Goal: Information Seeking & Learning: Compare options

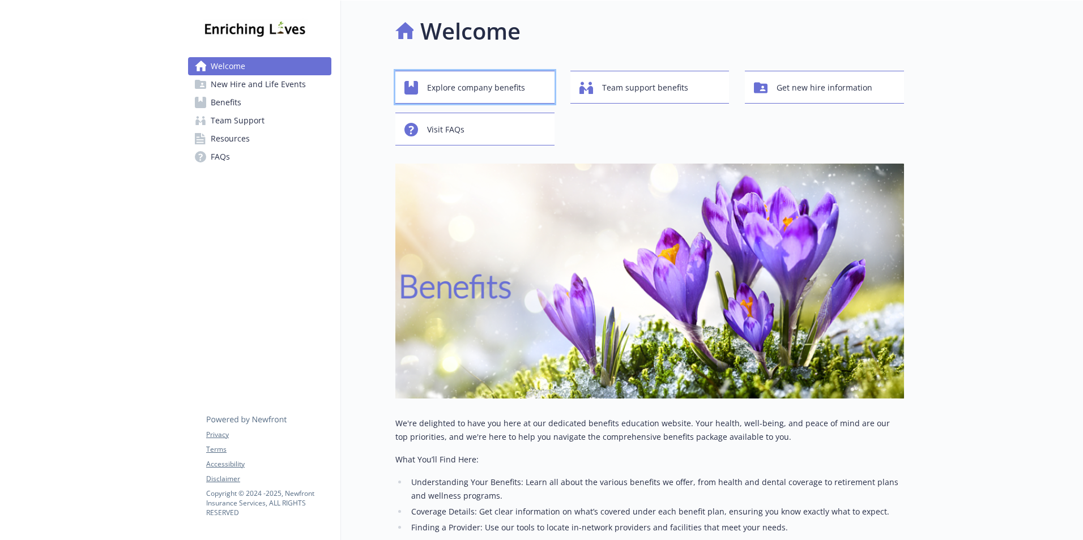
click at [466, 89] on span "Explore company benefits" at bounding box center [476, 88] width 98 height 22
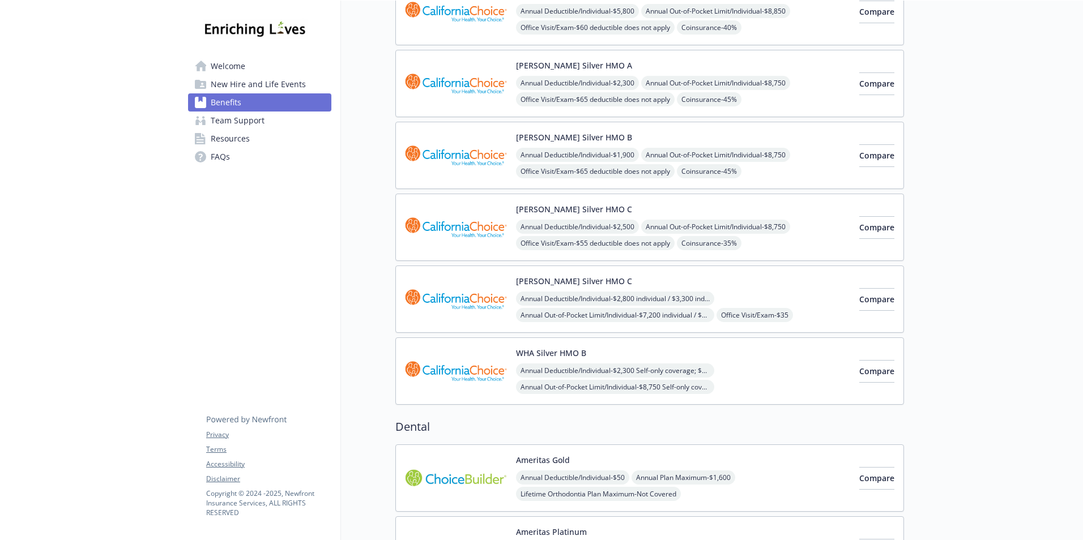
scroll to position [421, 0]
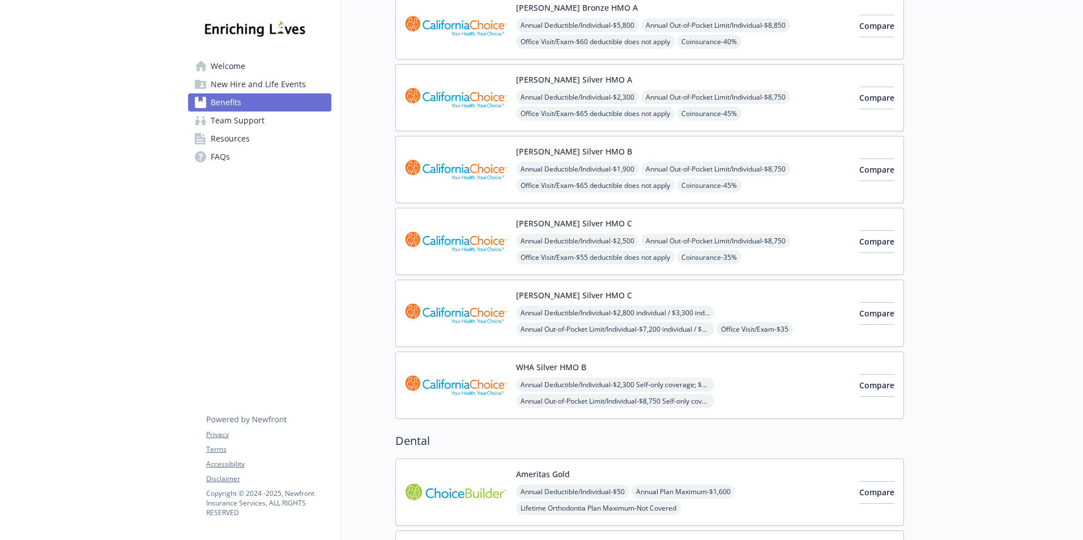
click at [241, 82] on span "New Hire and Life Events" at bounding box center [258, 84] width 95 height 18
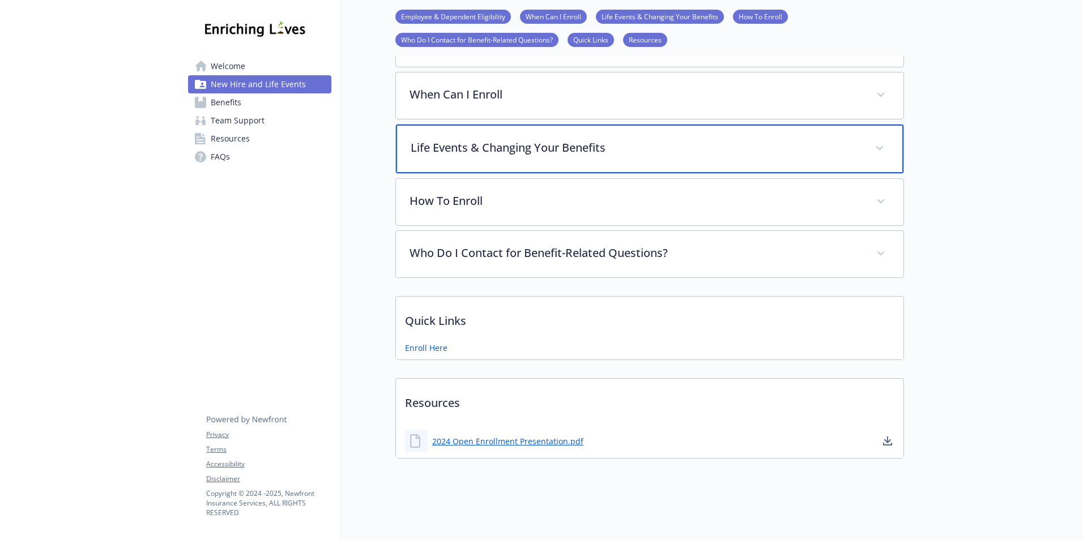
scroll to position [230, 0]
click at [831, 146] on p "Life Events & Changing Your Benefits" at bounding box center [636, 147] width 451 height 17
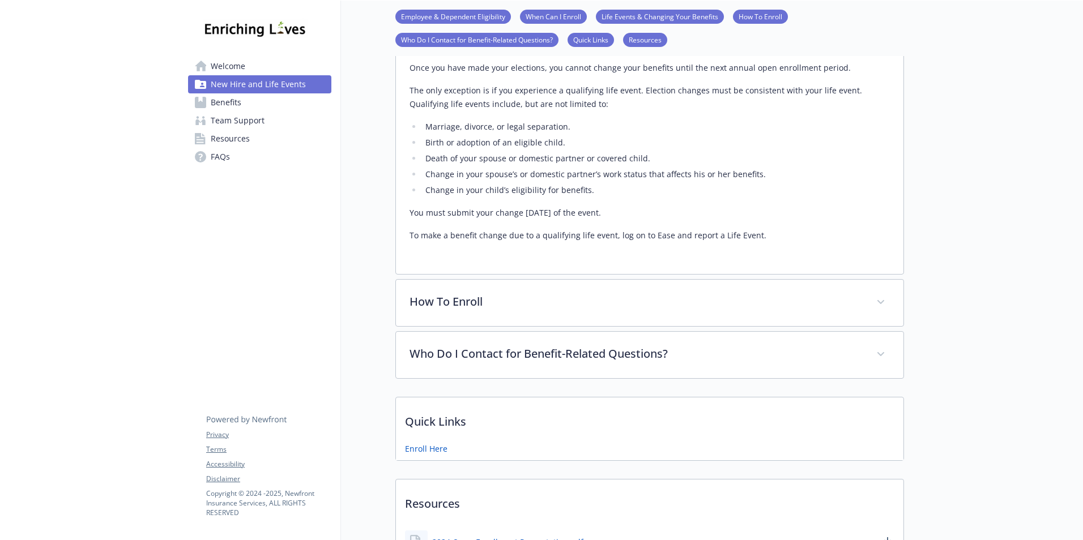
scroll to position [343, 0]
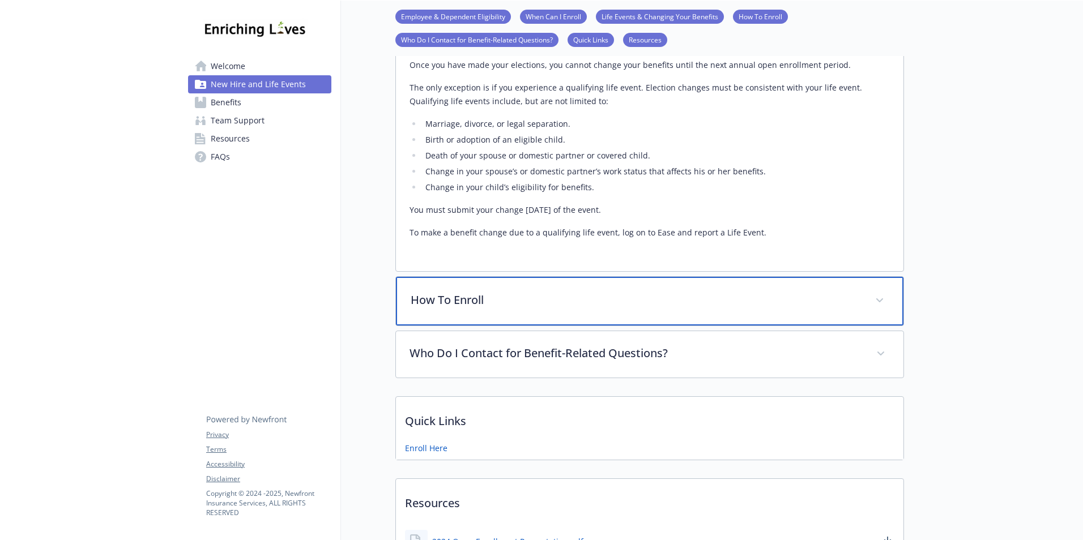
click at [737, 301] on p "How To Enroll" at bounding box center [636, 300] width 451 height 17
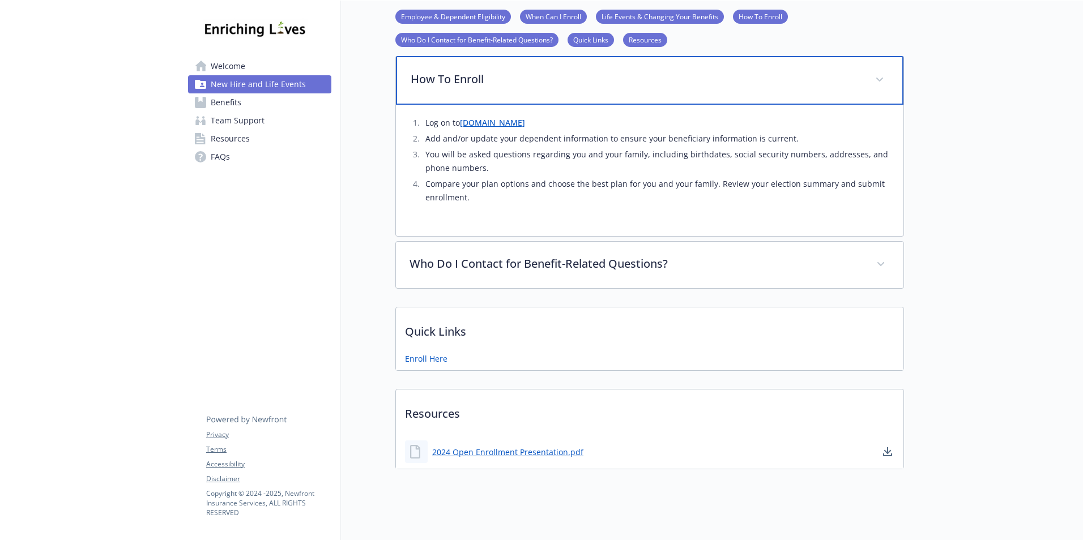
scroll to position [583, 0]
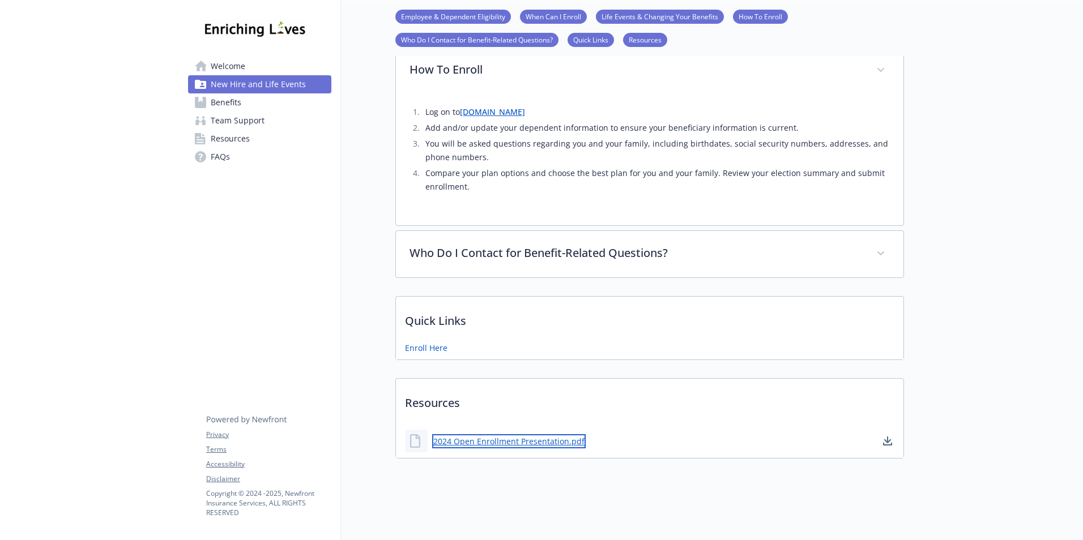
click at [548, 434] on link "2024 Open Enrollment Presentation.pdf" at bounding box center [508, 441] width 153 height 14
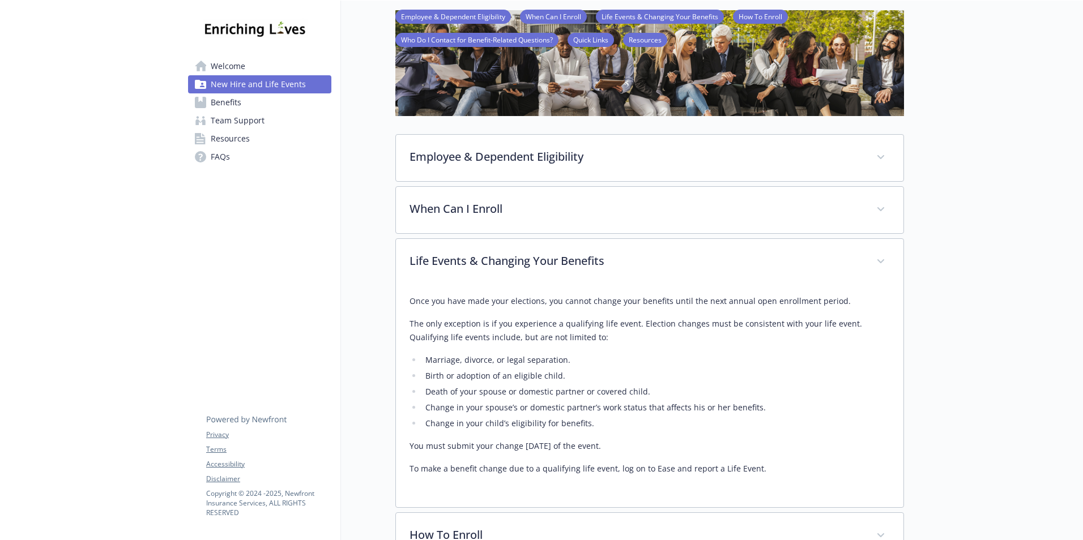
scroll to position [0, 0]
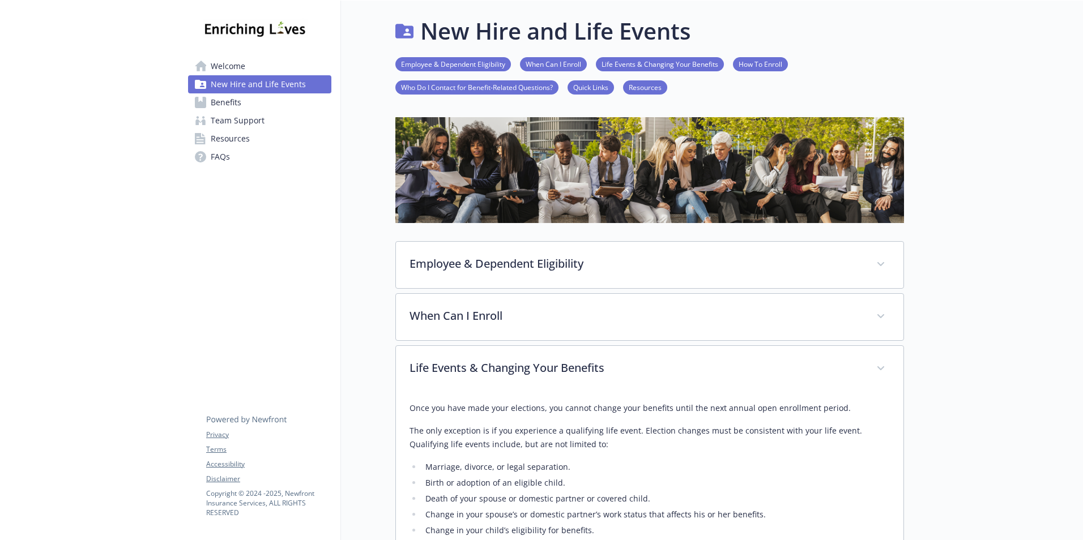
click at [261, 104] on link "Benefits" at bounding box center [259, 102] width 143 height 18
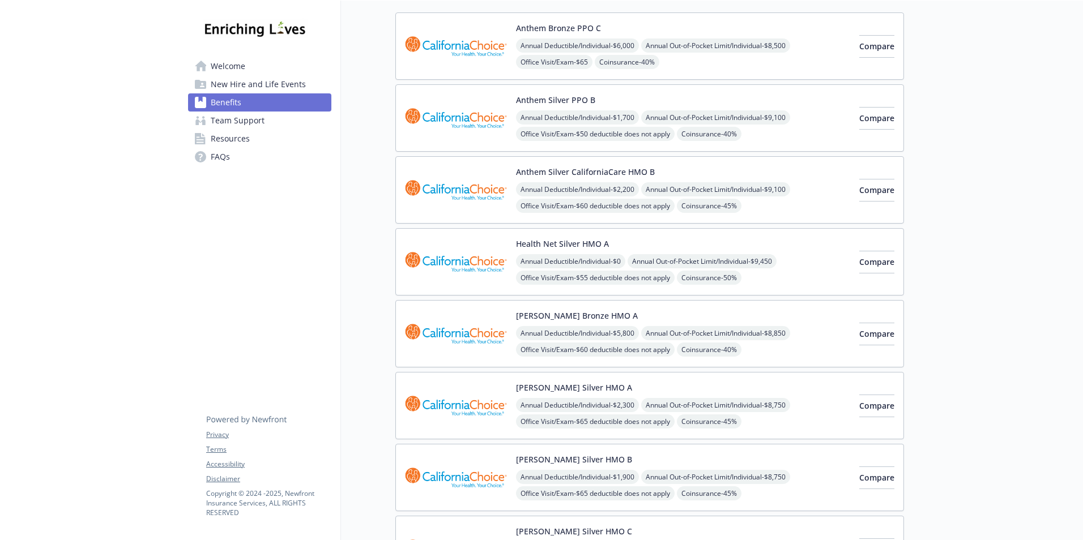
scroll to position [57, 0]
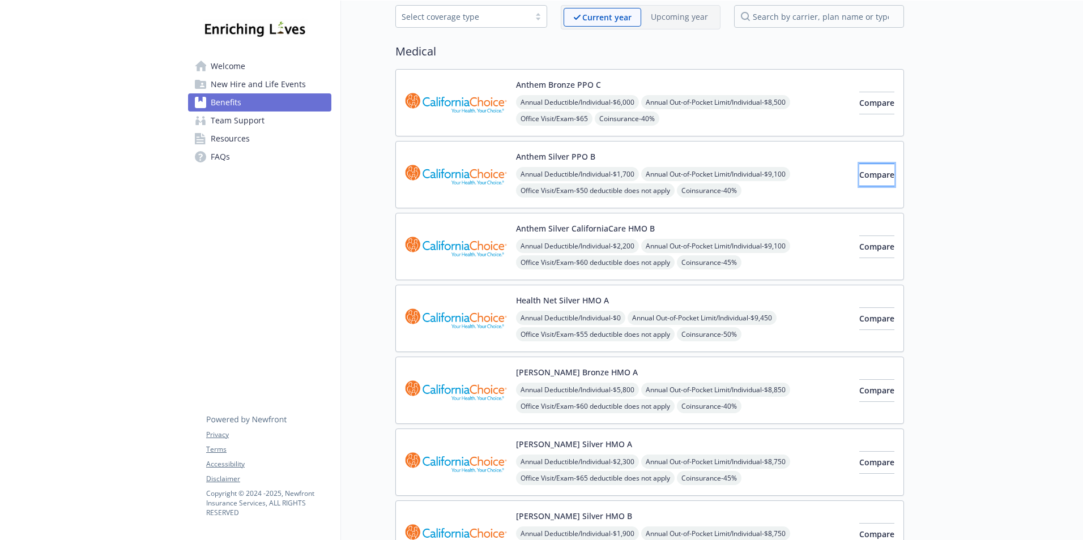
click at [859, 176] on span "Compare" at bounding box center [876, 174] width 35 height 11
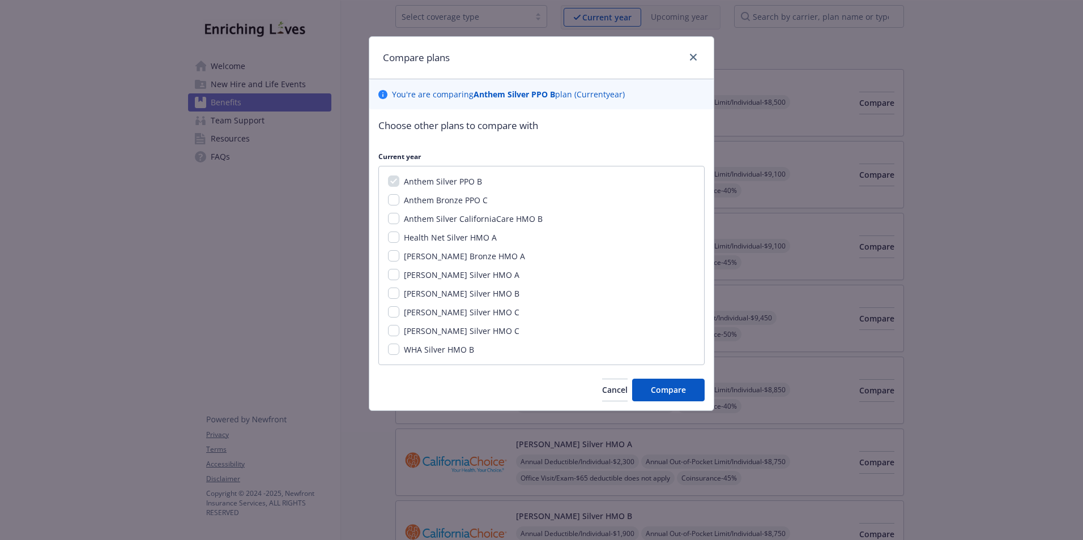
click at [465, 203] on span "Anthem Bronze PPO C" at bounding box center [446, 200] width 84 height 11
click at [399, 203] on input "Anthem Bronze PPO C" at bounding box center [393, 199] width 11 height 11
checkbox input "true"
click at [454, 328] on span "[PERSON_NAME] Silver HMO C" at bounding box center [462, 331] width 116 height 11
click at [399, 328] on input "[PERSON_NAME] Silver HMO C" at bounding box center [393, 330] width 11 height 11
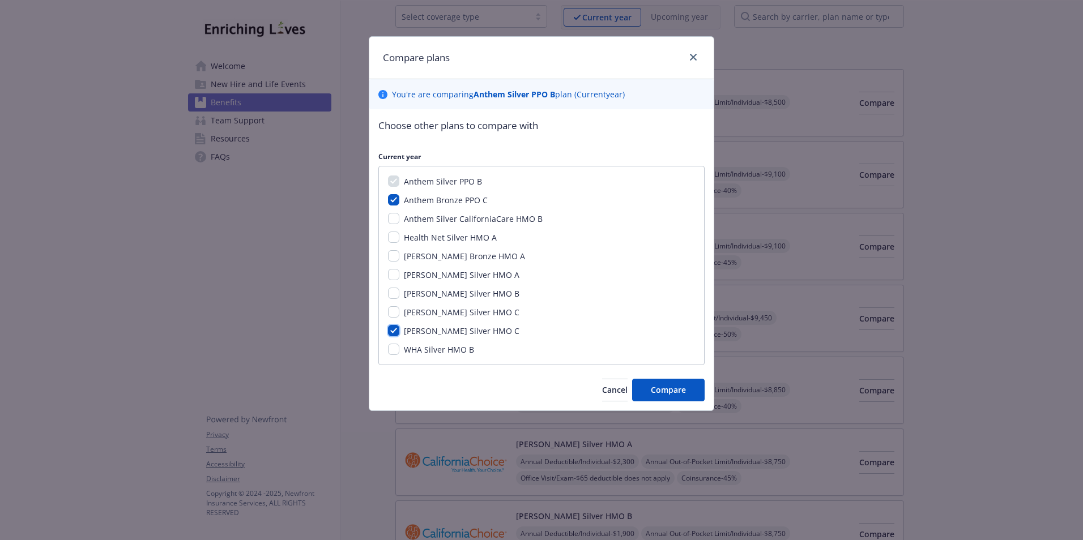
checkbox input "true"
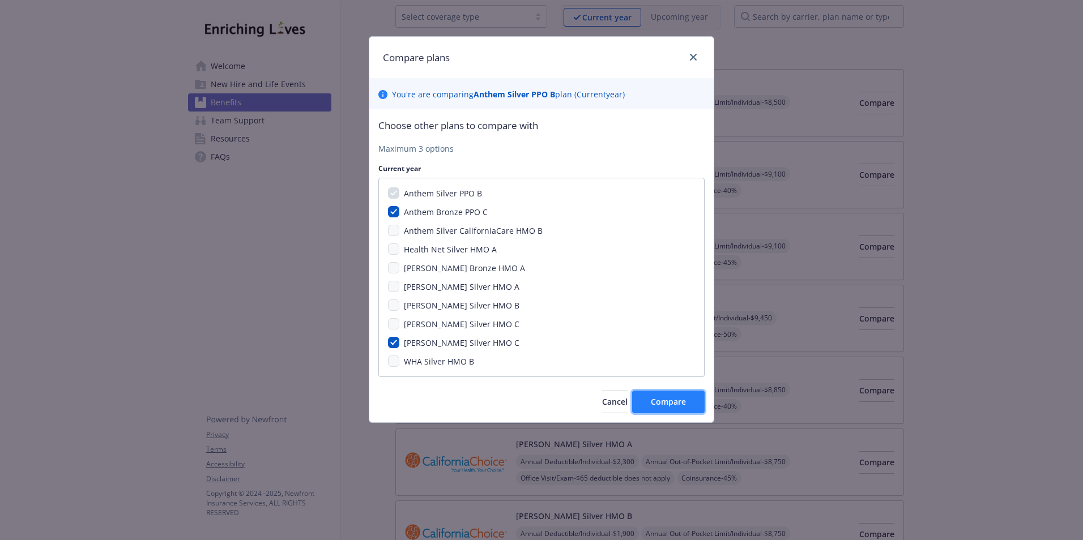
click at [672, 403] on span "Compare" at bounding box center [668, 401] width 35 height 11
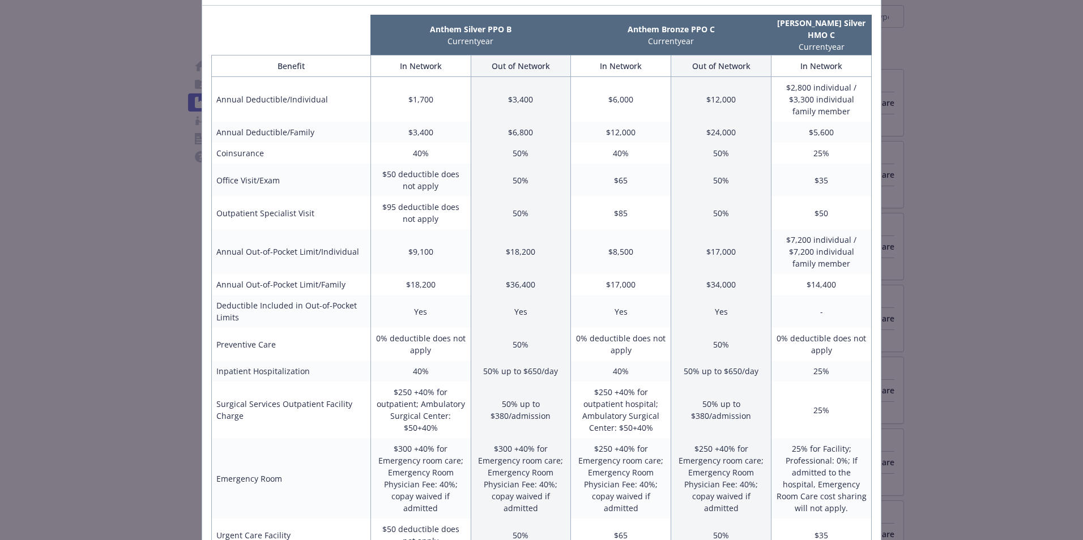
scroll to position [0, 0]
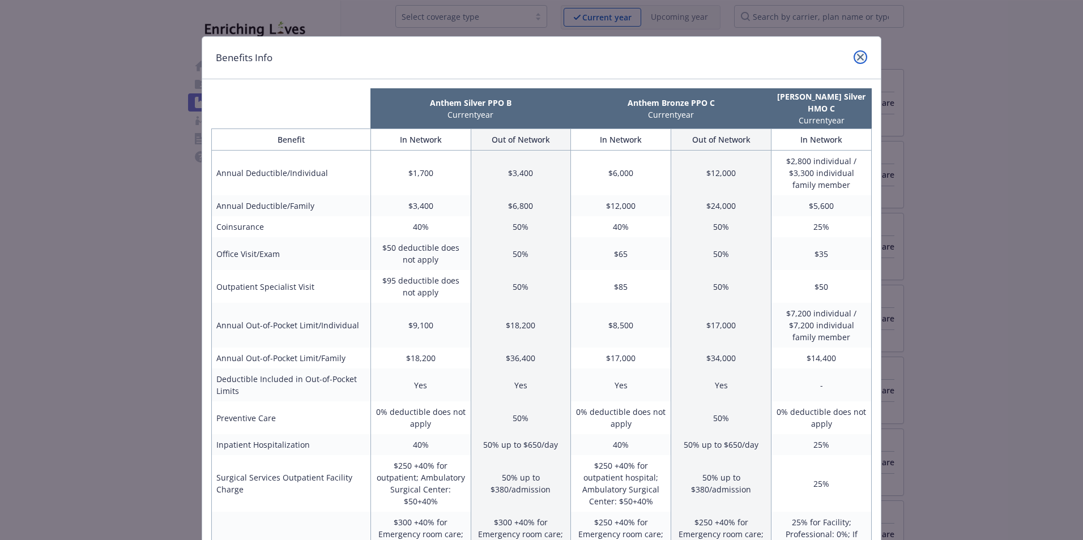
click at [857, 54] on icon "close" at bounding box center [860, 57] width 7 height 7
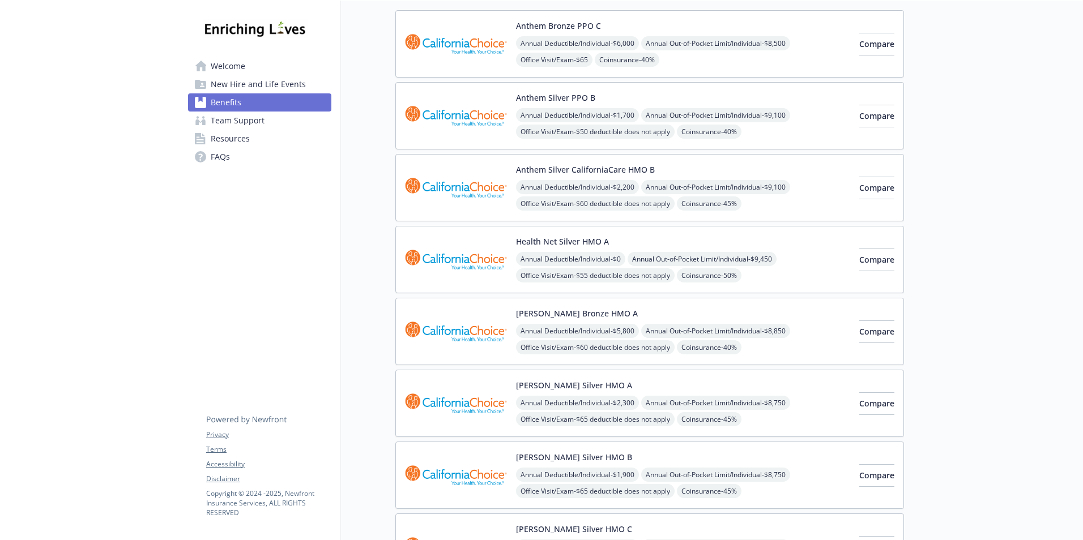
scroll to position [227, 0]
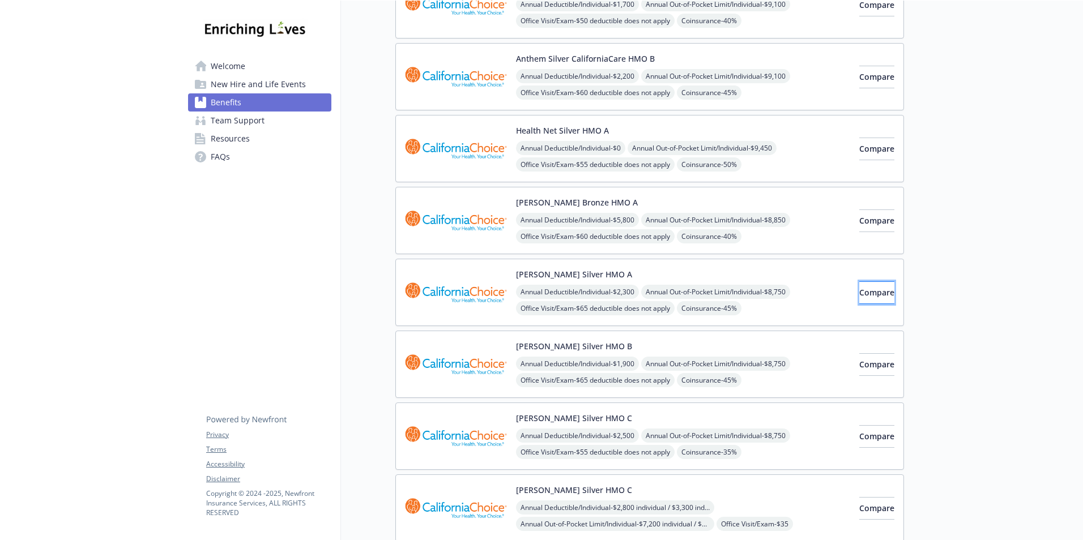
click at [866, 292] on span "Compare" at bounding box center [876, 292] width 35 height 11
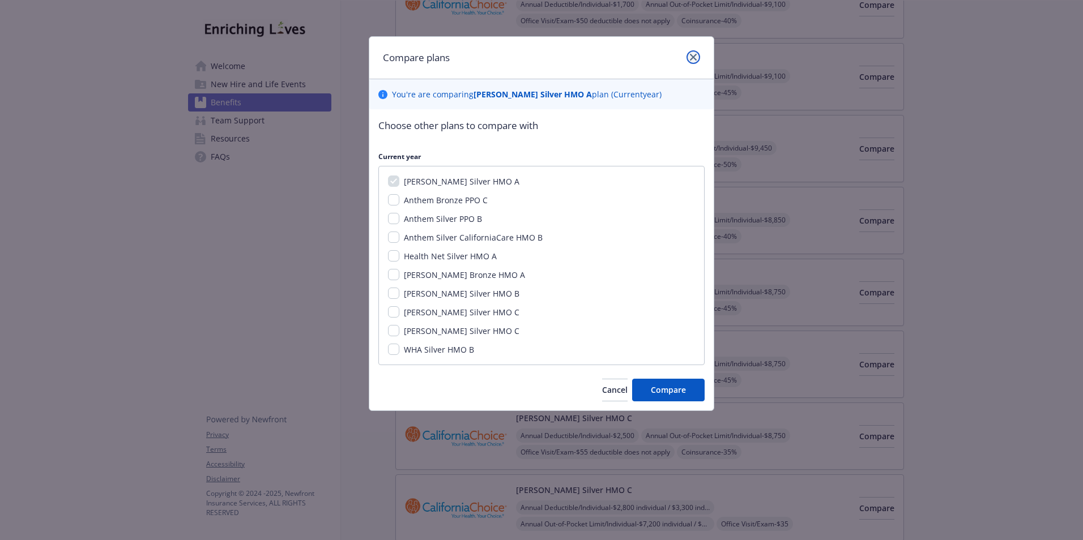
click at [695, 58] on icon "close" at bounding box center [693, 57] width 7 height 7
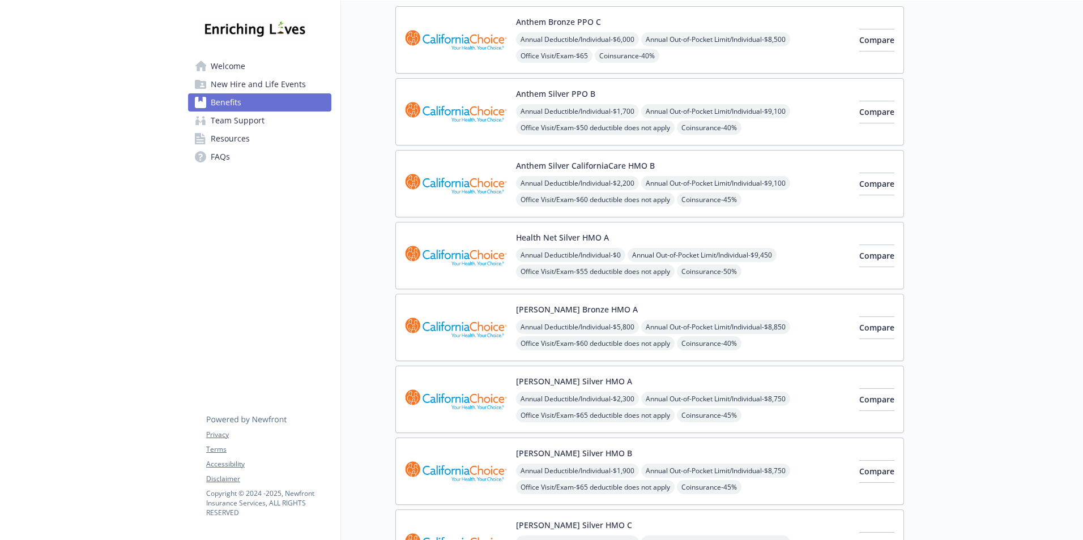
scroll to position [113, 0]
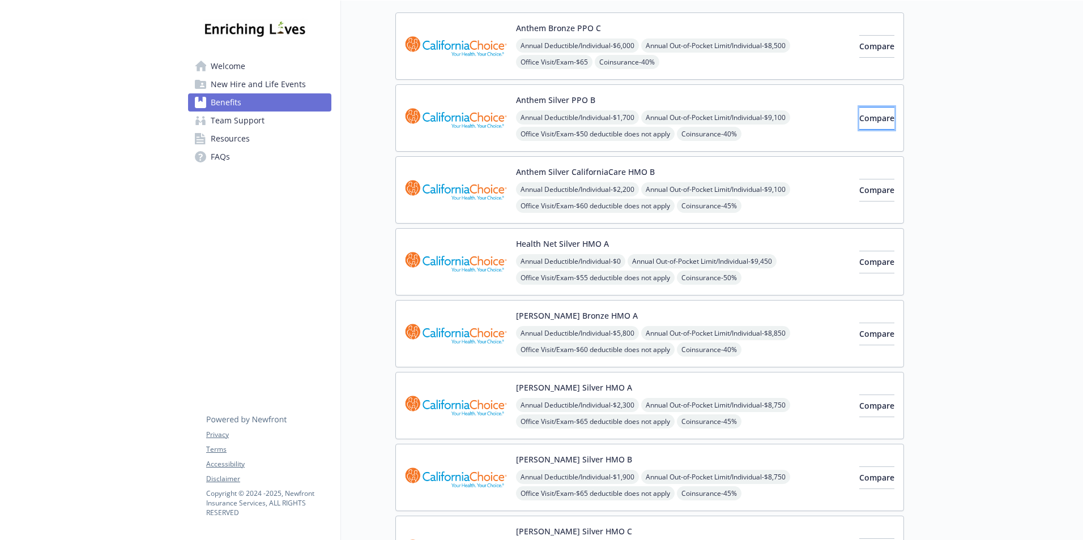
click at [859, 124] on button "Compare" at bounding box center [876, 118] width 35 height 23
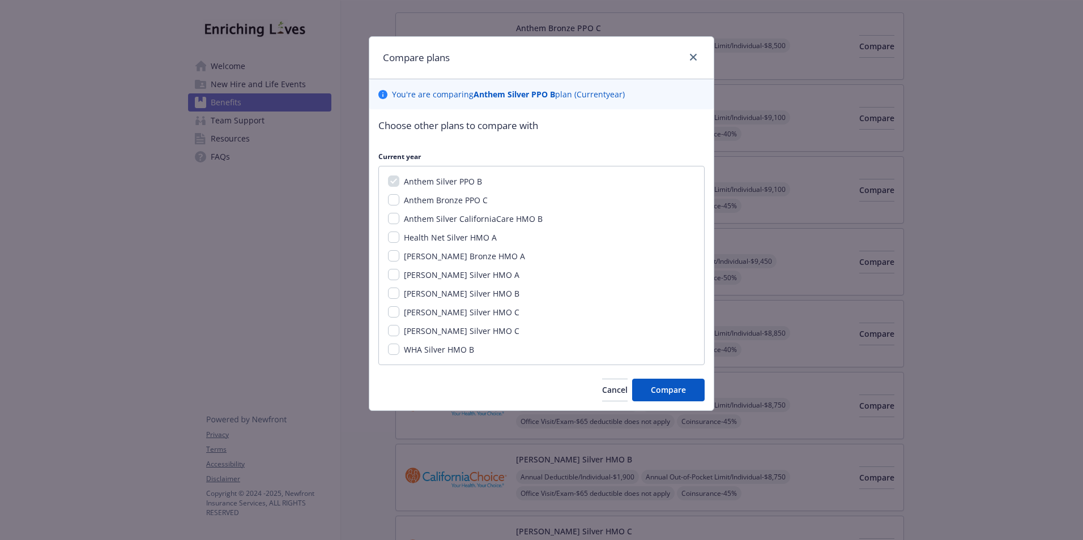
click at [483, 238] on span "Health Net Silver HMO A" at bounding box center [450, 237] width 93 height 11
click at [399, 238] on input "Health Net Silver HMO A" at bounding box center [393, 237] width 11 height 11
checkbox input "true"
click at [397, 295] on input "[PERSON_NAME] Silver HMO B" at bounding box center [393, 293] width 11 height 11
checkbox input "true"
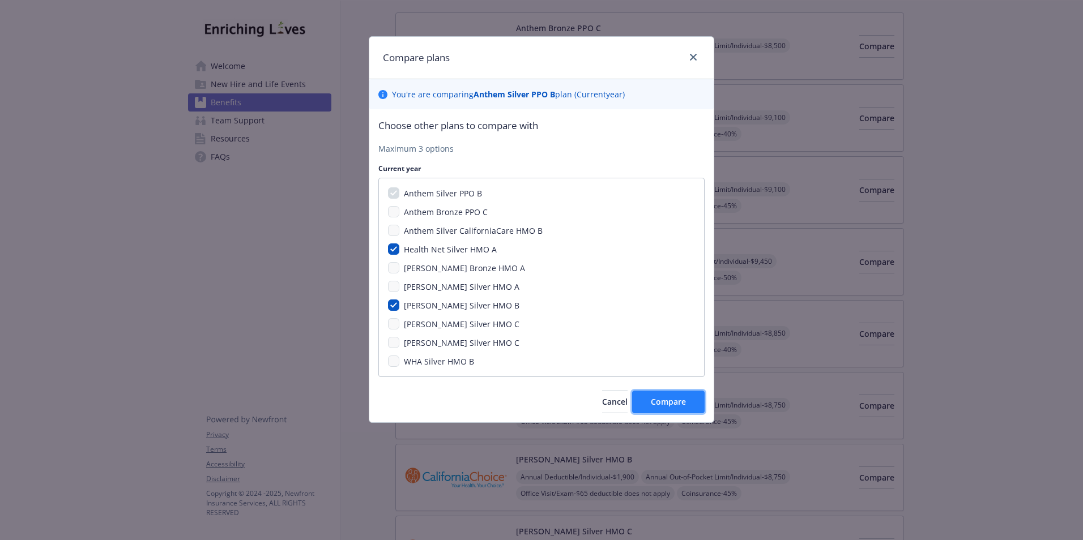
click at [672, 392] on button "Compare" at bounding box center [668, 402] width 72 height 23
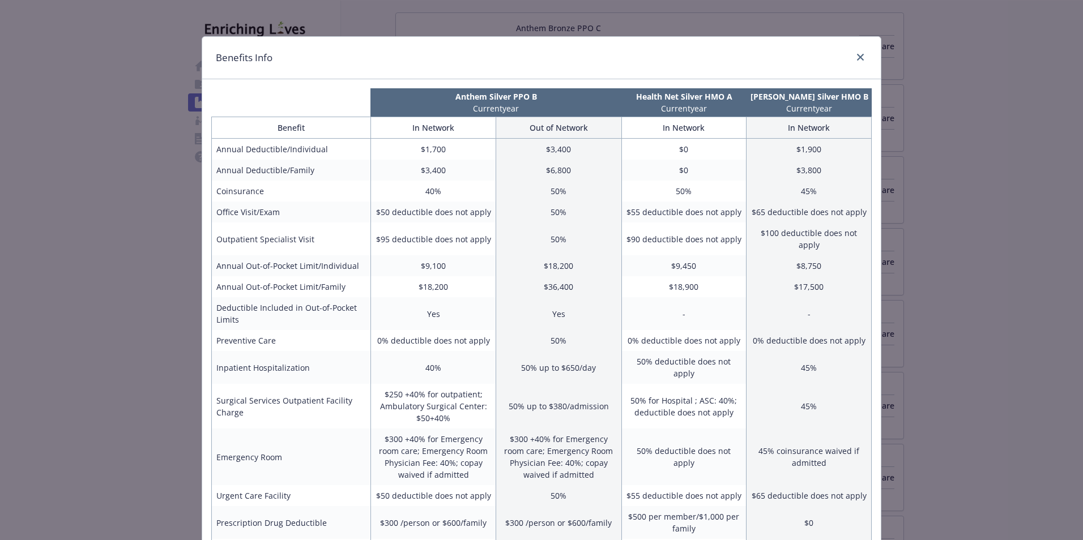
drag, startPoint x: 795, startPoint y: 326, endPoint x: 754, endPoint y: 325, distance: 40.8
click at [754, 325] on td "-" at bounding box center [808, 313] width 125 height 33
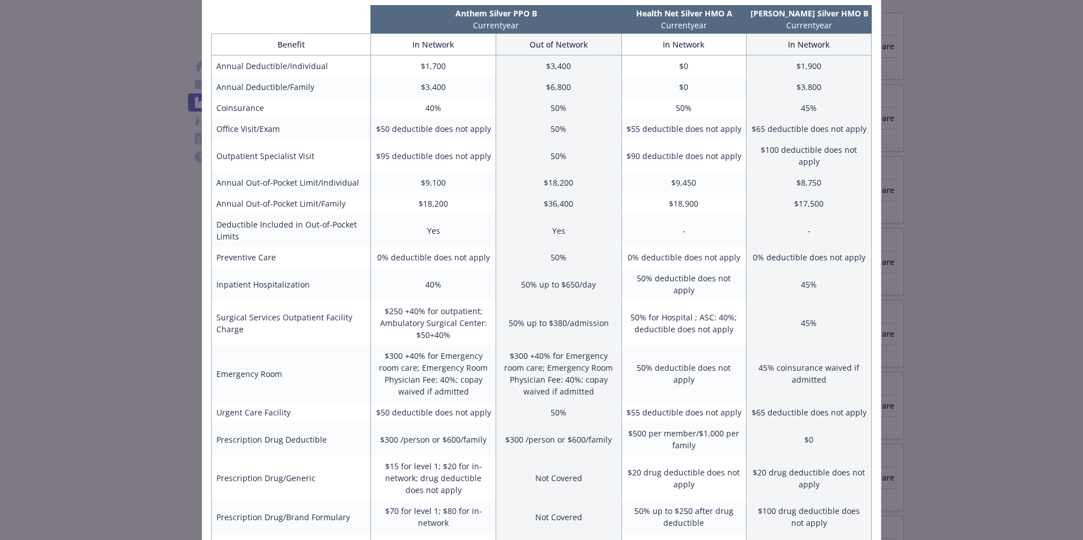
scroll to position [0, 0]
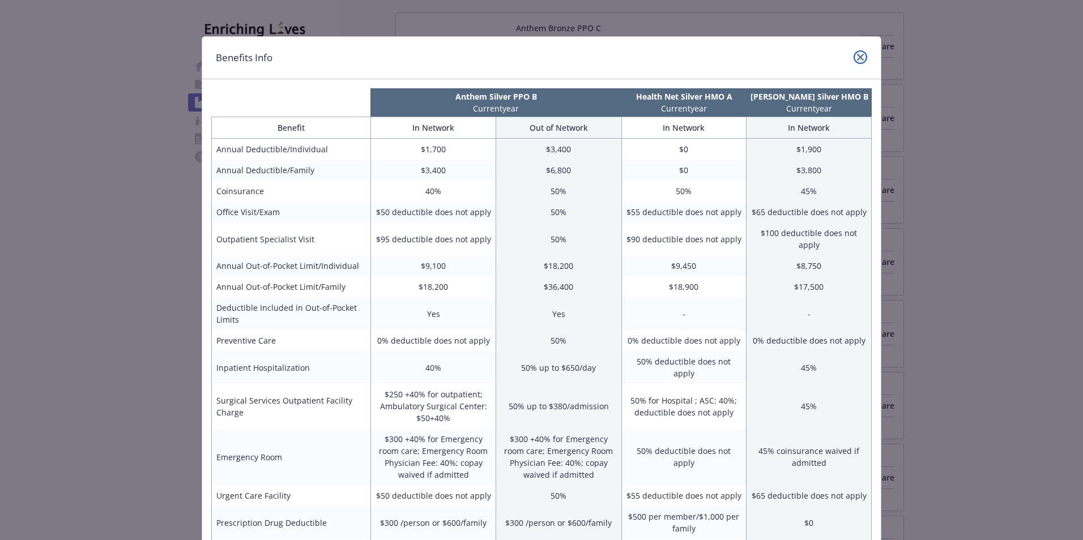
click at [859, 58] on icon "close" at bounding box center [860, 57] width 7 height 7
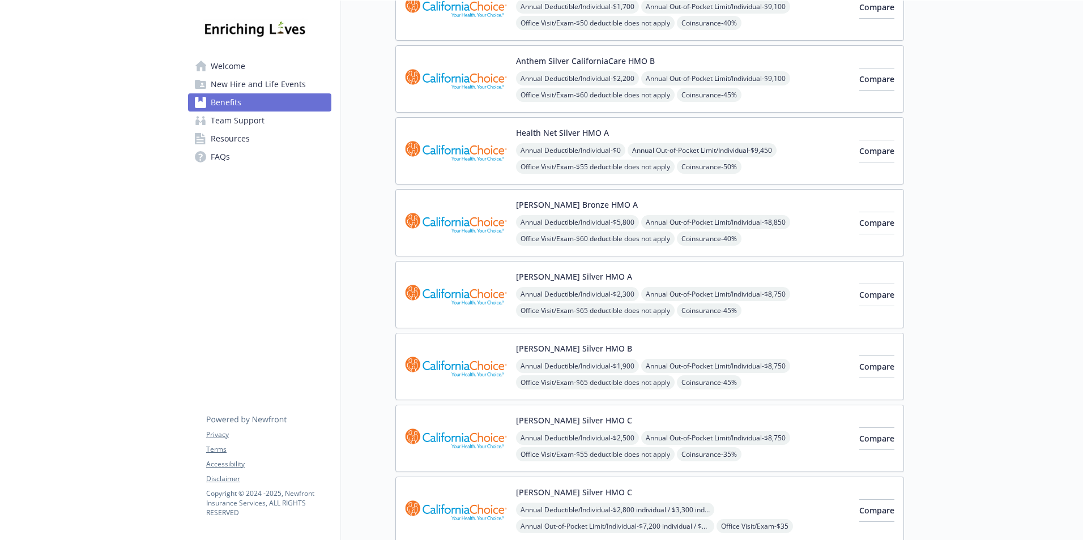
scroll to position [227, 0]
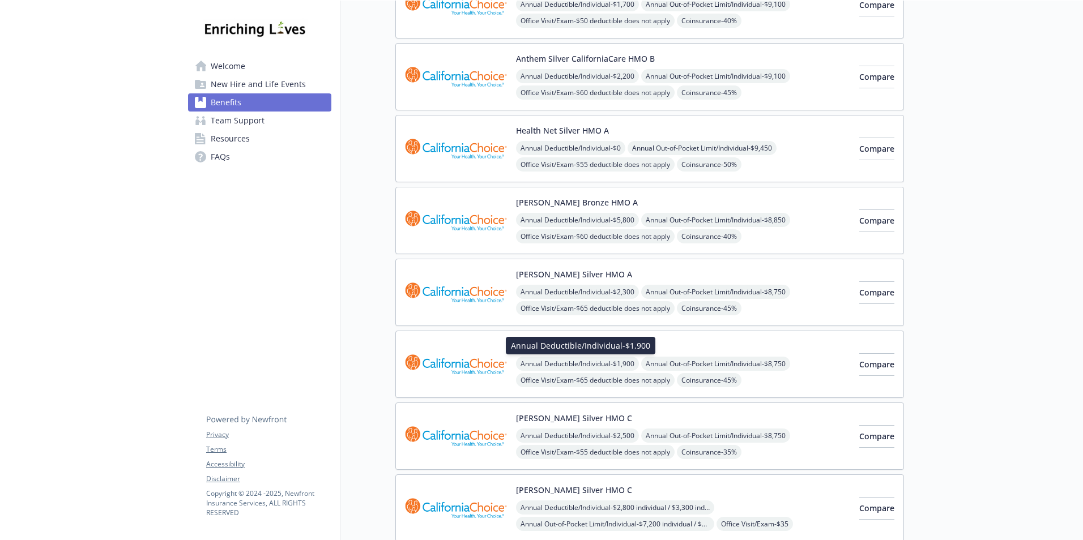
click at [546, 347] on div "Annual Deductible/Individual - $1,900 Annual Deductible/Individual - $1,900" at bounding box center [581, 346] width 150 height 18
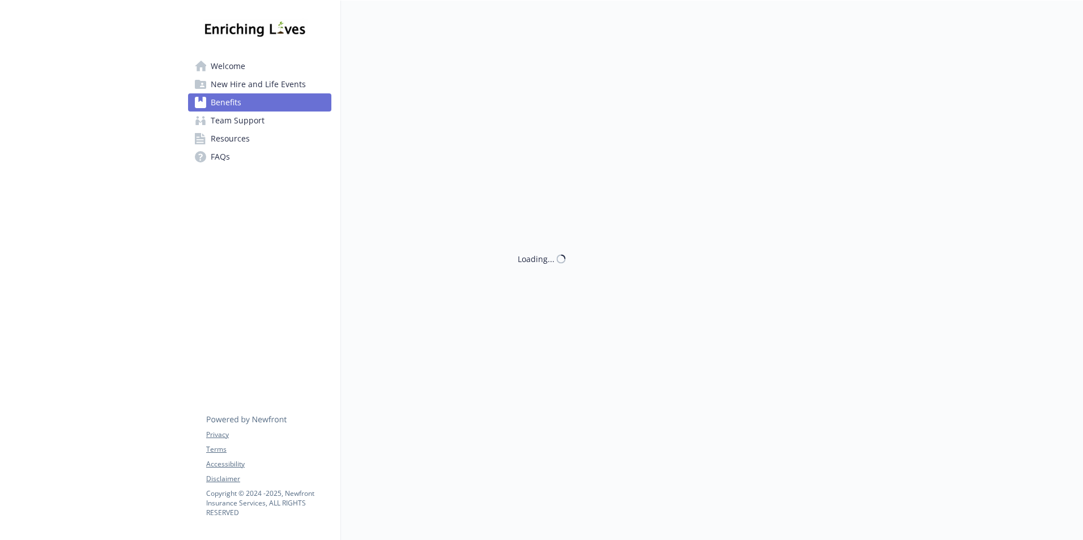
scroll to position [227, 0]
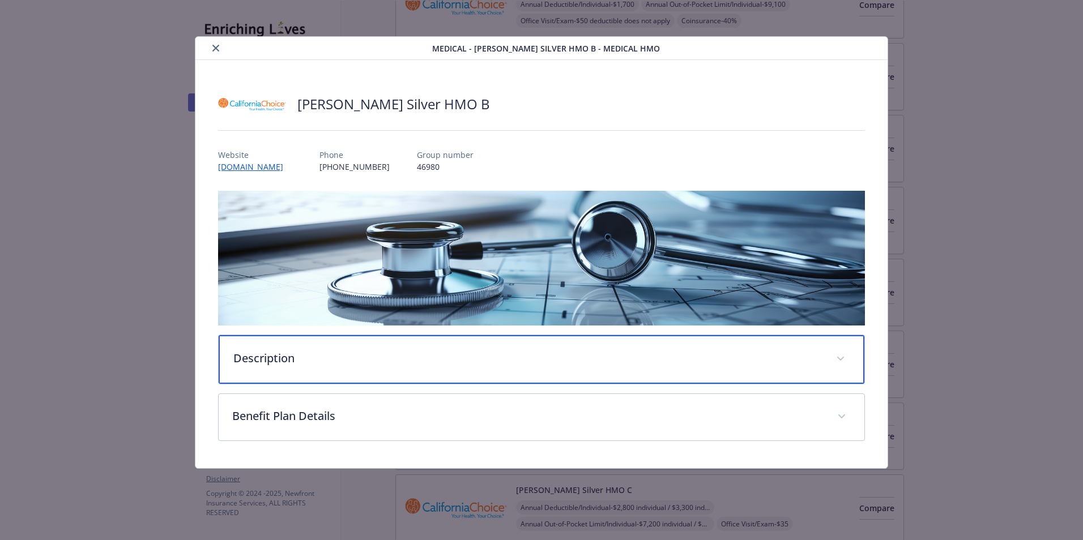
click at [838, 356] on span "details for plan Medical - Kaiser Silver HMO B - Medical HMO" at bounding box center [840, 359] width 18 height 18
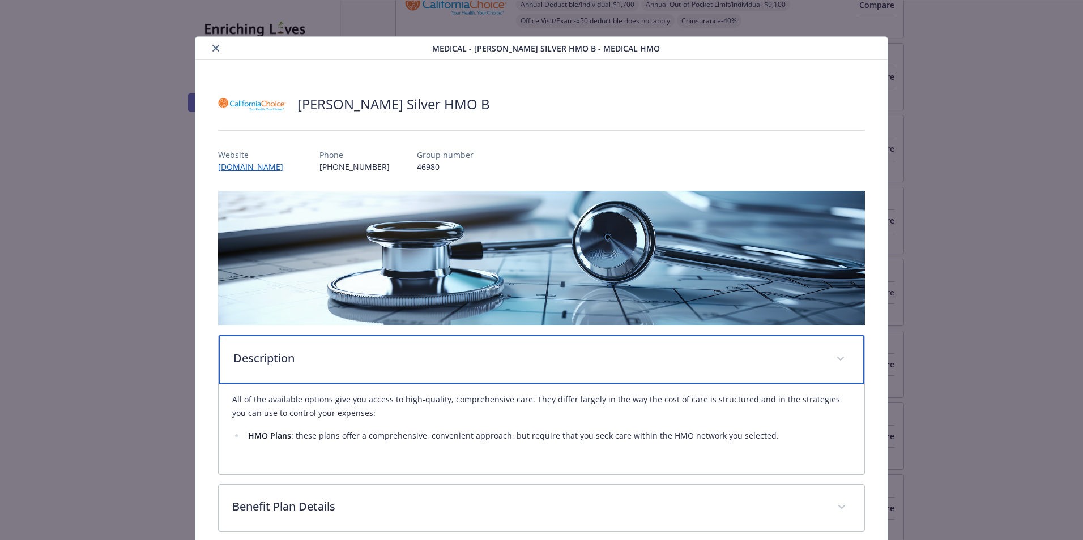
scroll to position [54, 0]
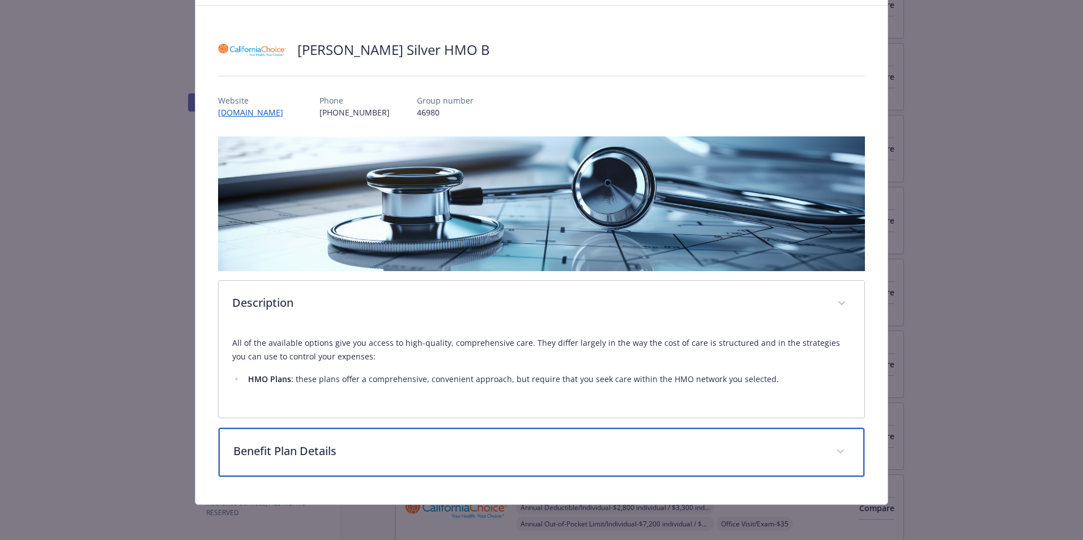
click at [831, 447] on span "details for plan Medical - Kaiser Silver HMO B - Medical HMO" at bounding box center [840, 452] width 18 height 18
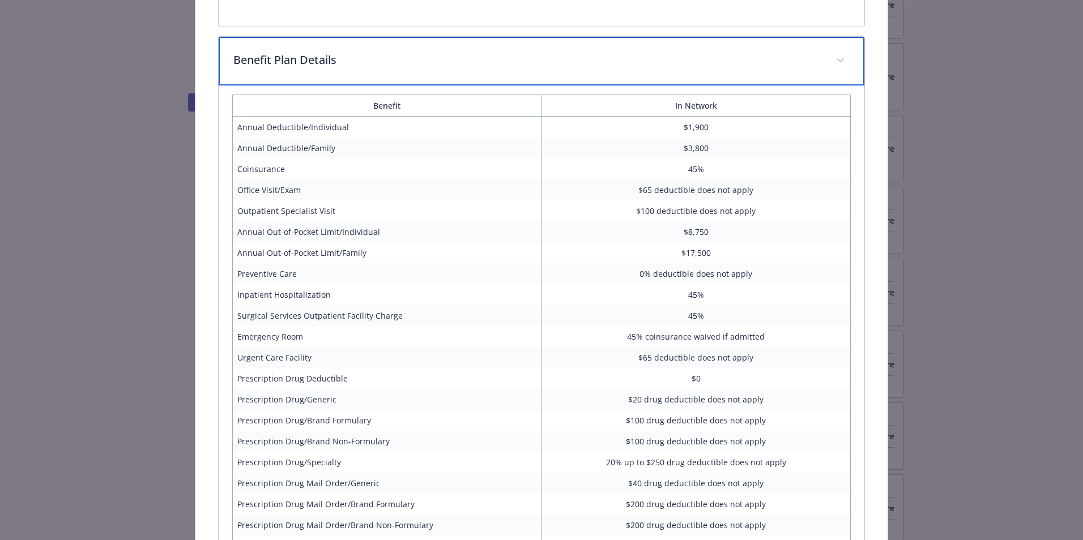
scroll to position [451, 0]
